Goal: Task Accomplishment & Management: Manage account settings

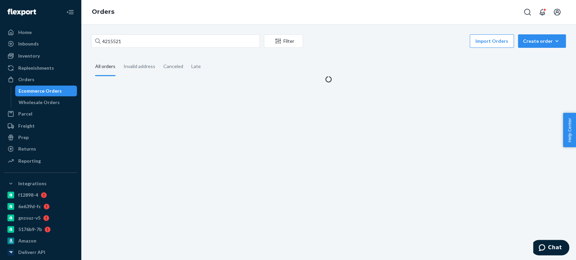
type input "4156305"
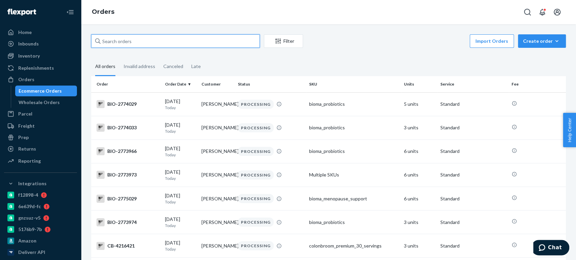
paste input "4191767"
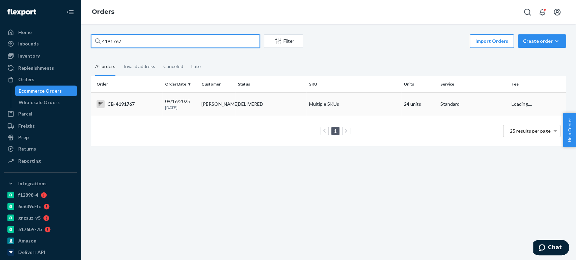
type input "4191767"
click at [194, 112] on td "09/16/2025 7 days ago" at bounding box center [180, 104] width 36 height 24
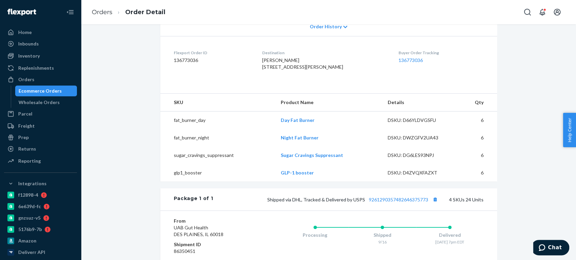
scroll to position [160, 0]
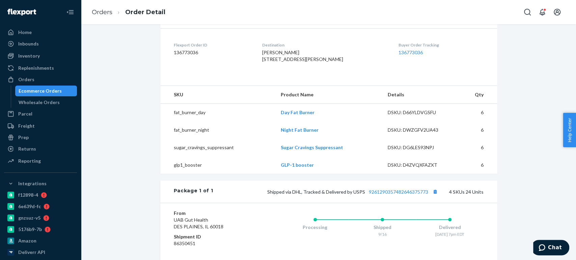
click at [44, 88] on div "Ecommerce Orders" at bounding box center [40, 91] width 43 height 7
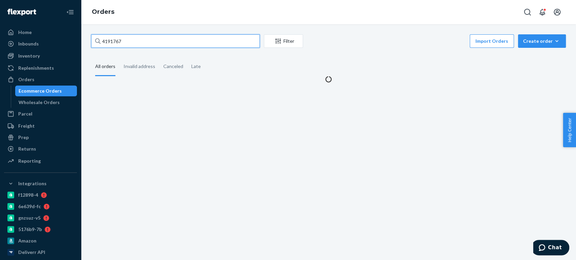
click at [127, 42] on input "4191767" at bounding box center [175, 40] width 169 height 13
paste input "205850"
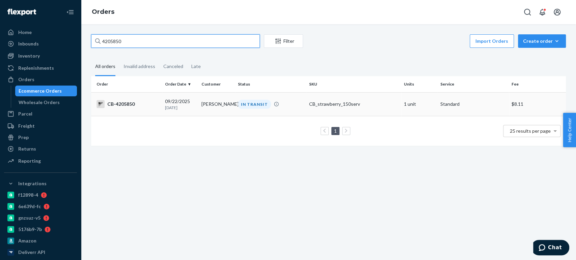
type input "4205850"
click at [218, 110] on td "Tim Arnett" at bounding box center [217, 104] width 36 height 24
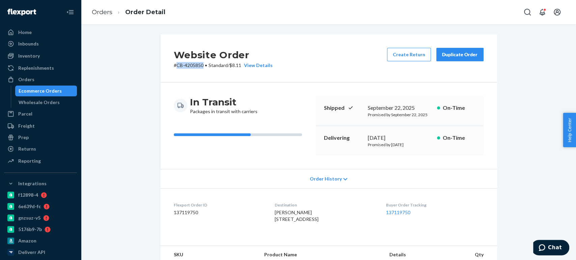
drag, startPoint x: 173, startPoint y: 68, endPoint x: 203, endPoint y: 68, distance: 29.4
click at [203, 68] on p "# CB-4205850 • Standard / $8.11 View Details" at bounding box center [223, 65] width 99 height 7
copy p "CB-4205850"
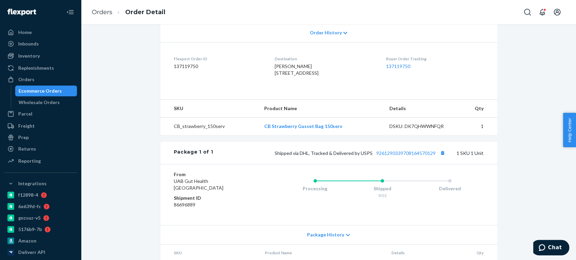
scroll to position [147, 0]
click at [438, 157] on button "Copy tracking number" at bounding box center [442, 152] width 9 height 9
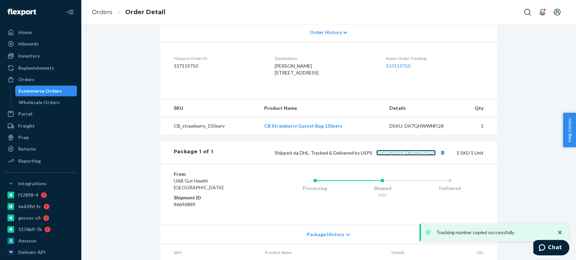
click at [389, 156] on link "9261290339708164570129" at bounding box center [405, 153] width 59 height 6
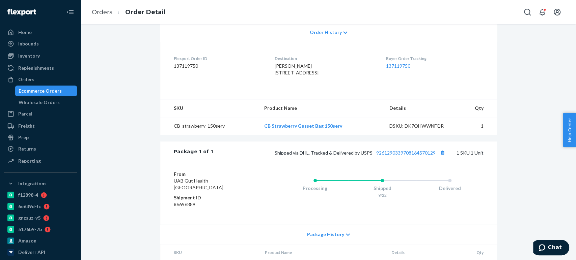
click at [61, 94] on div "Ecommerce Orders" at bounding box center [46, 90] width 61 height 9
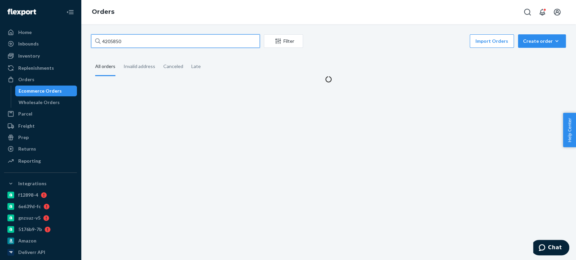
drag, startPoint x: 113, startPoint y: 42, endPoint x: 118, endPoint y: 25, distance: 17.8
click at [113, 42] on input "4205850" at bounding box center [175, 40] width 169 height 13
paste input "167873"
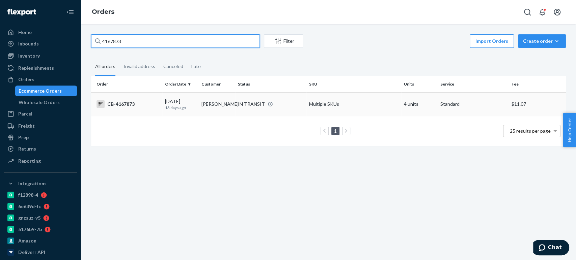
type input "4167873"
click at [180, 109] on p "13 days ago" at bounding box center [180, 108] width 31 height 6
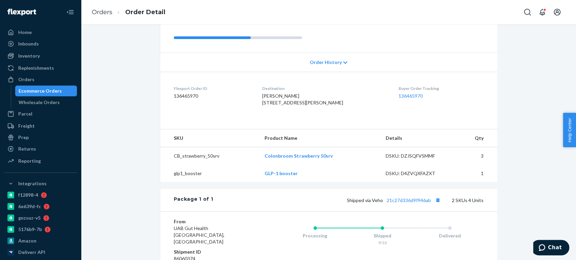
scroll to position [183, 0]
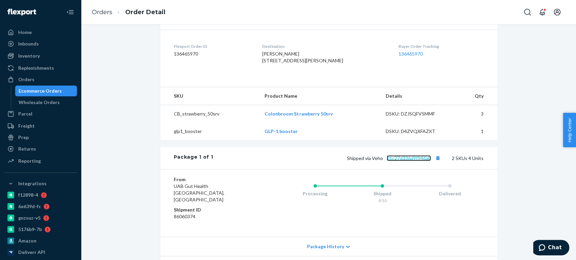
click at [402, 156] on link "21c27d336d9f946ab" at bounding box center [409, 159] width 44 height 6
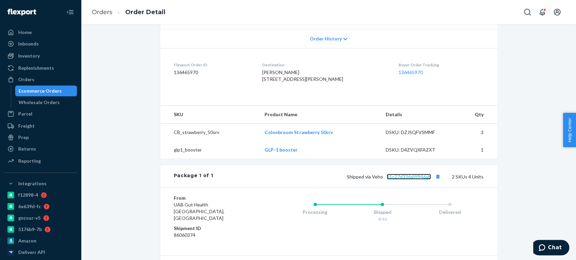
scroll to position [165, 0]
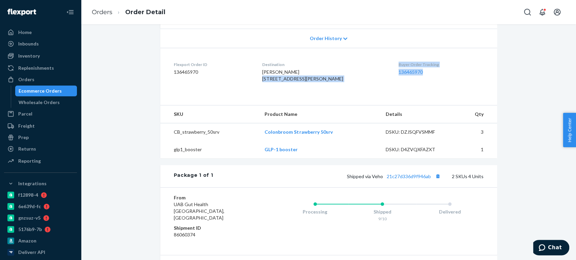
drag, startPoint x: 382, startPoint y: 47, endPoint x: 420, endPoint y: 46, distance: 37.8
click at [420, 48] on dl "Flexport Order ID 136465970 Destination Jerod Richards 6100 Lipan Ln McKinney, …" at bounding box center [328, 73] width 337 height 51
click at [420, 69] on dd "136465970" at bounding box center [440, 72] width 85 height 7
drag, startPoint x: 418, startPoint y: 46, endPoint x: 386, endPoint y: 45, distance: 32.4
click at [386, 48] on dl "Flexport Order ID 136465970 Destination Jerod Richards 6100 Lipan Ln McKinney, …" at bounding box center [328, 73] width 337 height 51
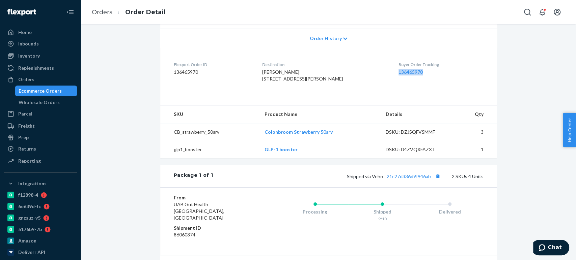
copy link "136465970"
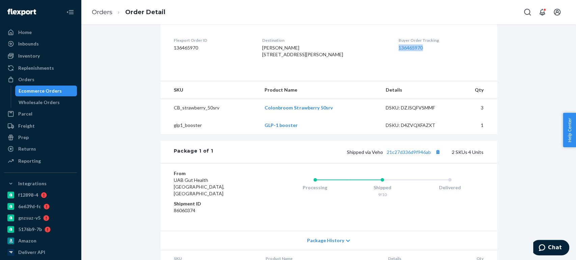
scroll to position [188, 0]
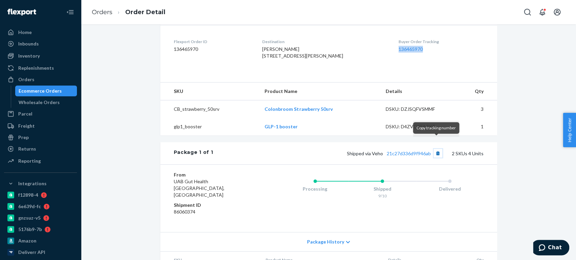
click at [439, 149] on button "Copy tracking number" at bounding box center [438, 153] width 9 height 9
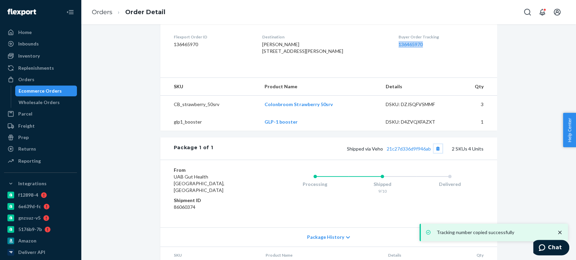
scroll to position [193, 0]
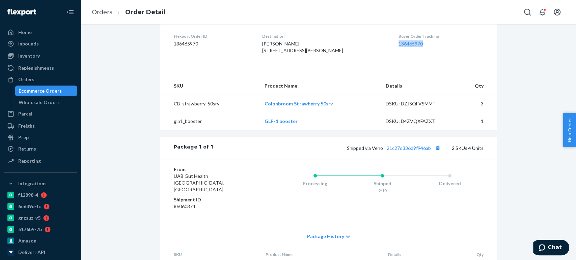
click at [57, 91] on div "Ecommerce Orders" at bounding box center [40, 91] width 43 height 7
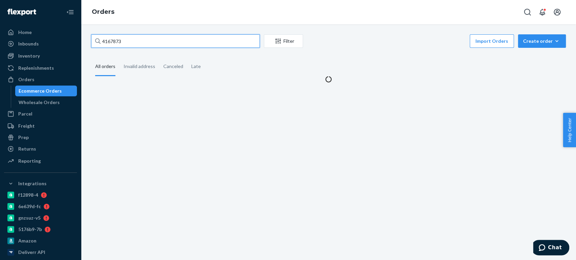
click at [129, 39] on input "4167873" at bounding box center [175, 40] width 169 height 13
paste input "1828"
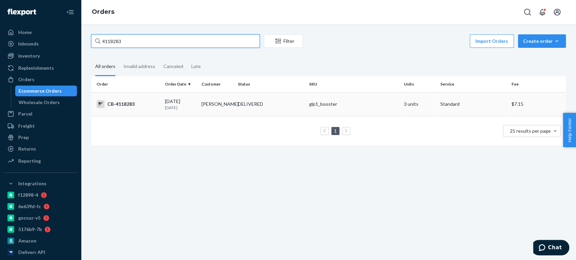
type input "4118283"
click at [130, 112] on td "CB-4118283" at bounding box center [126, 104] width 71 height 24
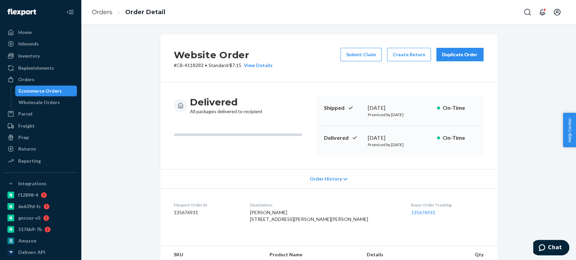
click at [327, 83] on div "Delivered All packages delivered to recipient Shipped August 30, 2025 Promised …" at bounding box center [328, 126] width 337 height 87
click at [370, 134] on div "September 2, 2025" at bounding box center [400, 138] width 64 height 8
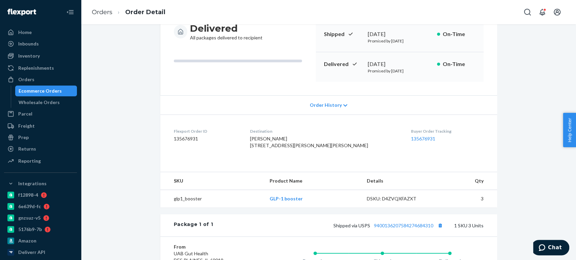
scroll to position [73, 0]
click at [36, 92] on div "Ecommerce Orders" at bounding box center [40, 91] width 43 height 7
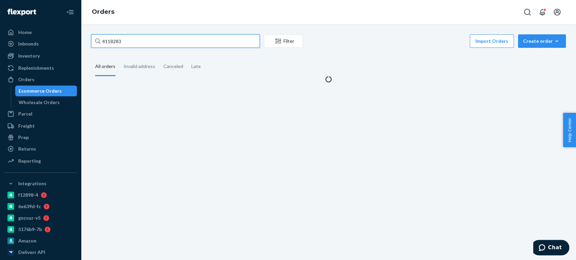
click at [132, 36] on input "4118283" at bounding box center [175, 40] width 169 height 13
paste input "205664"
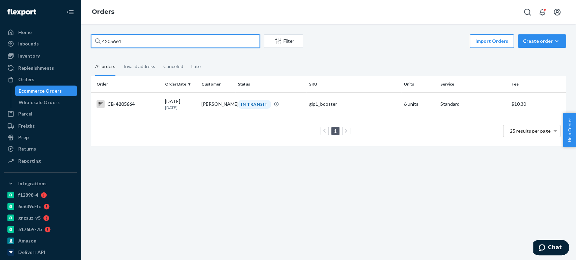
type input "4205664"
click at [228, 118] on td "1 25 results per page" at bounding box center [328, 131] width 475 height 30
click at [203, 109] on td "Calene Johnson" at bounding box center [217, 104] width 36 height 24
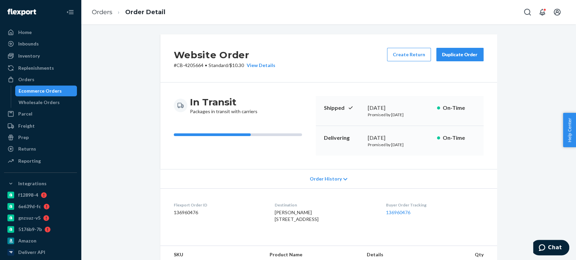
click at [410, 46] on div "Website Order # CB-4205664 • Standard / $10.30 View Details Create Return Dupli…" at bounding box center [328, 58] width 337 height 48
click at [408, 54] on button "Create Return" at bounding box center [409, 54] width 44 height 13
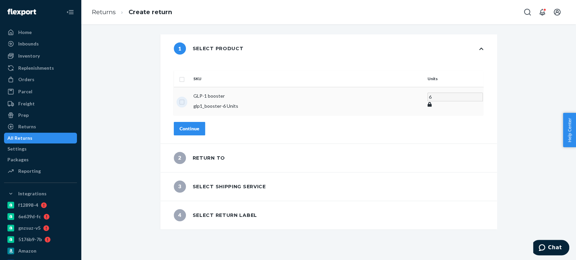
click at [185, 98] on input "checkbox" at bounding box center [181, 101] width 5 height 7
checkbox input "true"
click at [199, 125] on div "Continue" at bounding box center [190, 128] width 20 height 7
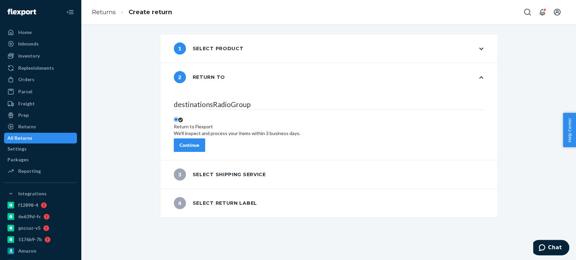
click at [199, 142] on div "Continue" at bounding box center [190, 145] width 20 height 7
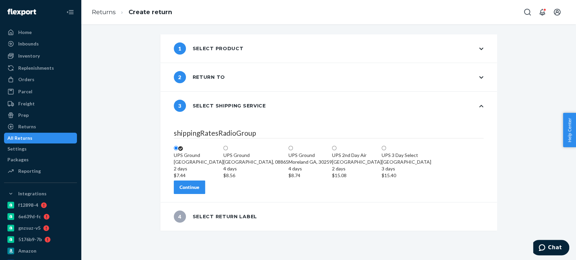
click at [199, 191] on div "Continue" at bounding box center [190, 187] width 20 height 7
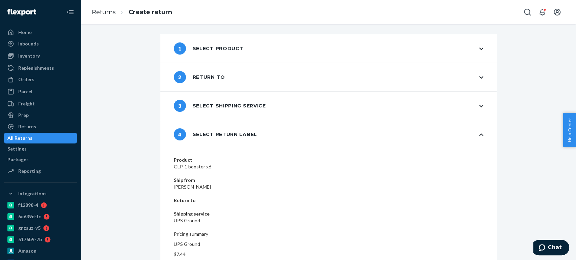
scroll to position [14, 0]
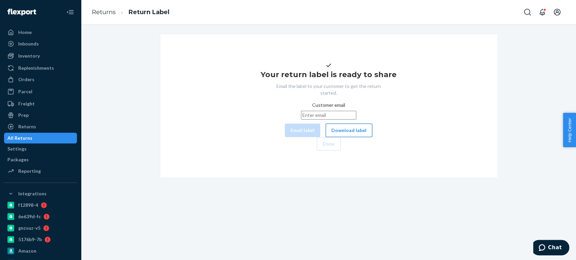
click at [326, 137] on button "Download label" at bounding box center [349, 130] width 47 height 13
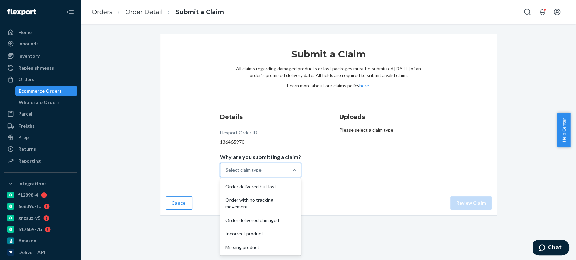
click at [259, 167] on div "Select claim type" at bounding box center [244, 170] width 36 height 7
click at [226, 167] on input "Why are you submitting a claim? option Order delivered but lost focused, 1 of 5…" at bounding box center [226, 170] width 1 height 7
click at [254, 201] on div "Order with no tracking movement" at bounding box center [260, 204] width 78 height 20
click at [226, 174] on input "Why are you submitting a claim? option Order with no tracking movement focused,…" at bounding box center [226, 170] width 1 height 7
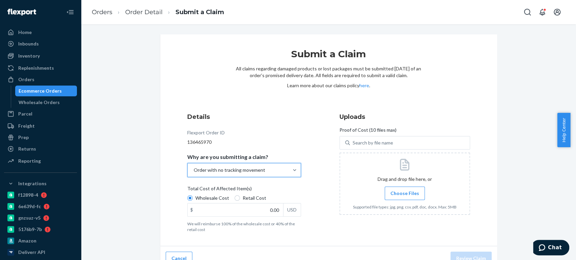
click at [256, 170] on div "Order with no tracking movement" at bounding box center [230, 170] width 72 height 7
click at [194, 170] on input "Why are you submitting a claim? option Order with no tracking movement, selecte…" at bounding box center [193, 170] width 1 height 7
click at [278, 118] on h3 "Details" at bounding box center [244, 117] width 114 height 9
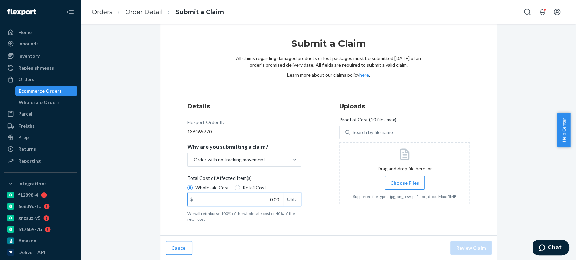
click at [248, 200] on input "0.00" at bounding box center [235, 199] width 95 height 13
paste input "116"
type input "116.00"
click at [391, 181] on span "Choose Files" at bounding box center [404, 183] width 29 height 7
click at [405, 181] on input "Choose Files" at bounding box center [405, 183] width 0 height 7
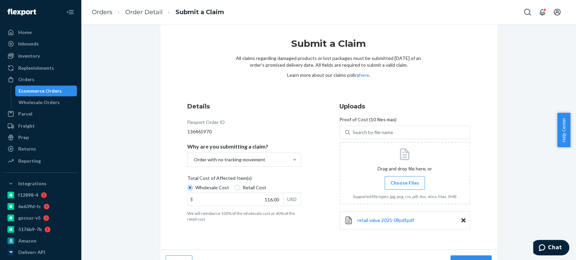
drag, startPoint x: 468, startPoint y: 254, endPoint x: 469, endPoint y: 262, distance: 7.2
click at [469, 260] on html "Home Inbounds Shipping Plans Problems Inventory Products Branded Packaging Repl…" at bounding box center [288, 130] width 576 height 260
click at [470, 257] on button "Review Claim" at bounding box center [470, 262] width 41 height 13
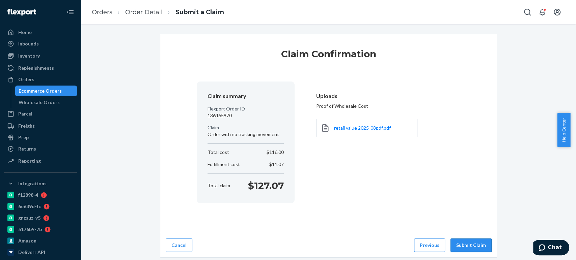
click at [461, 244] on button "Submit Claim" at bounding box center [470, 245] width 41 height 13
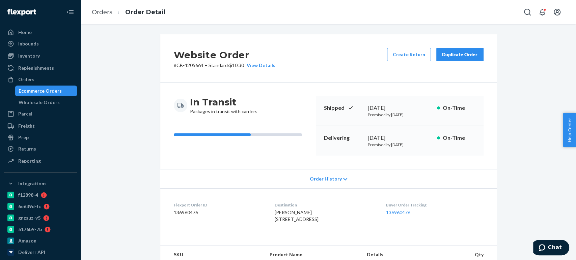
click at [31, 92] on div "Ecommerce Orders" at bounding box center [40, 91] width 43 height 7
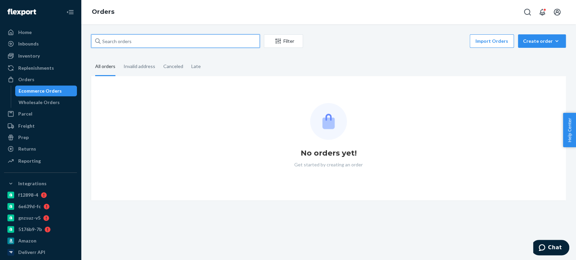
click at [108, 38] on input "text" at bounding box center [175, 40] width 169 height 13
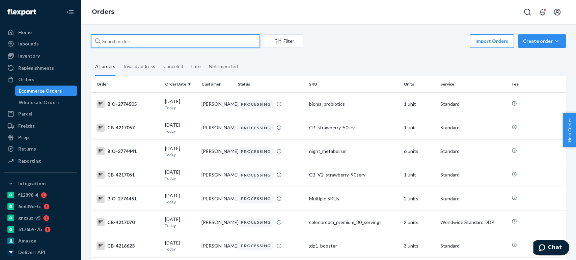
paste input "4214124"
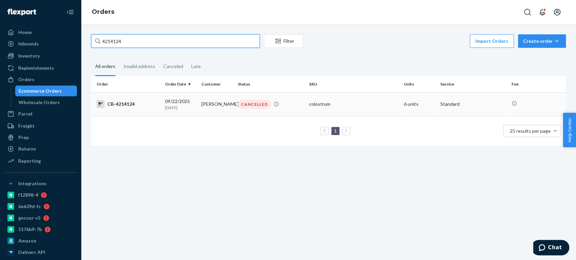
type input "4214124"
click at [182, 103] on div "09/22/2025 1 day ago" at bounding box center [180, 104] width 31 height 12
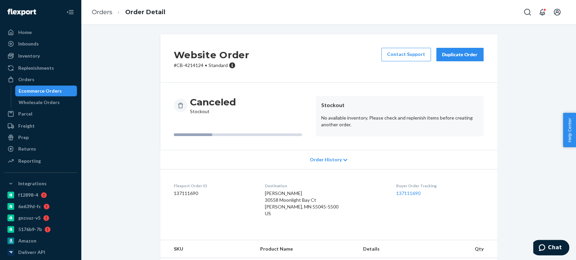
click at [58, 85] on div "Orders Ecommerce Orders Wholesale Orders" at bounding box center [40, 91] width 73 height 34
click at [61, 88] on div "Ecommerce Orders" at bounding box center [46, 90] width 61 height 9
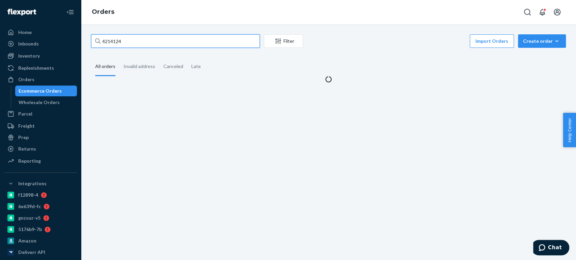
click at [124, 43] on input "4214124" at bounding box center [175, 40] width 169 height 13
paste input "6893"
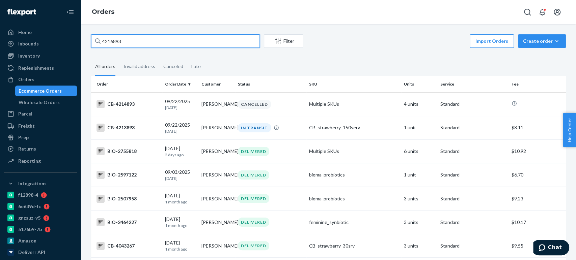
paste input "183956"
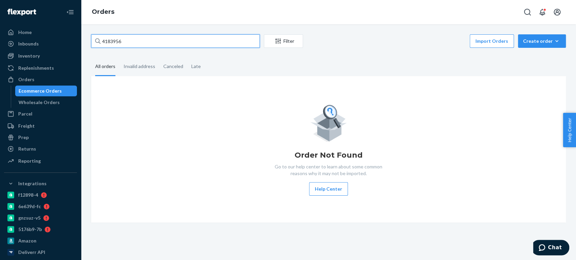
type input "4183956"
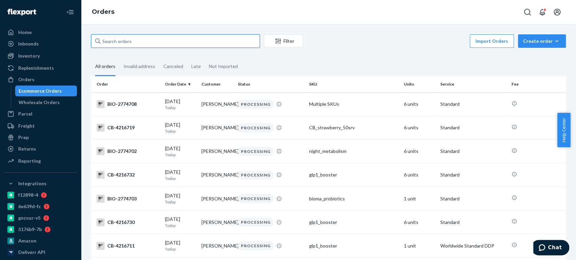
click at [225, 41] on input "text" at bounding box center [175, 40] width 169 height 13
paste input "4183956"
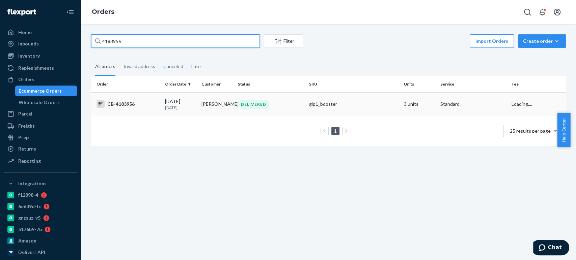
type input "4183956"
click at [164, 97] on td "[DATE] [DATE]" at bounding box center [180, 104] width 36 height 24
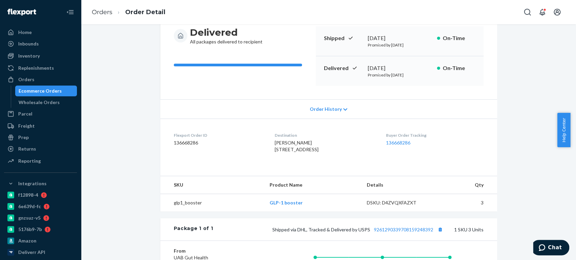
scroll to position [169, 0]
